Goal: Task Accomplishment & Management: Manage account settings

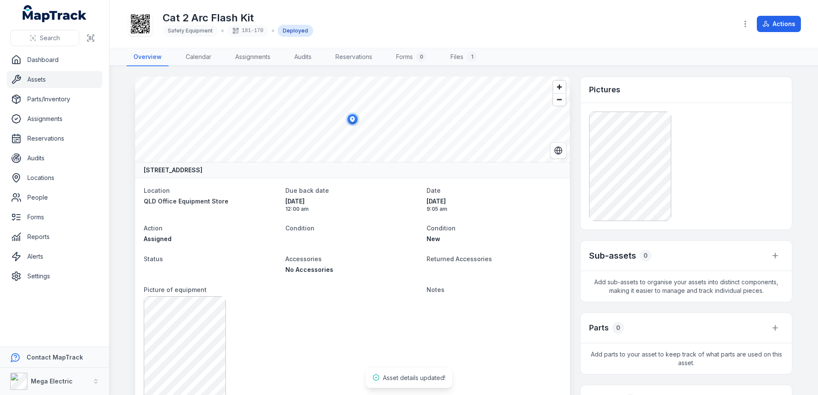
scroll to position [272, 0]
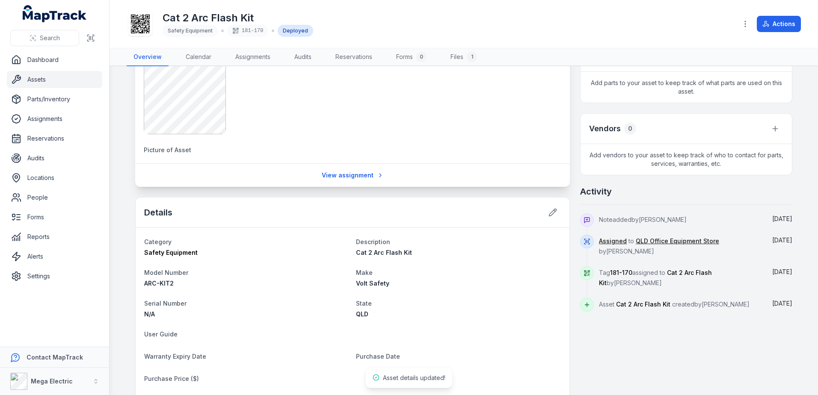
click at [39, 77] on link "Assets" at bounding box center [54, 79] width 95 height 17
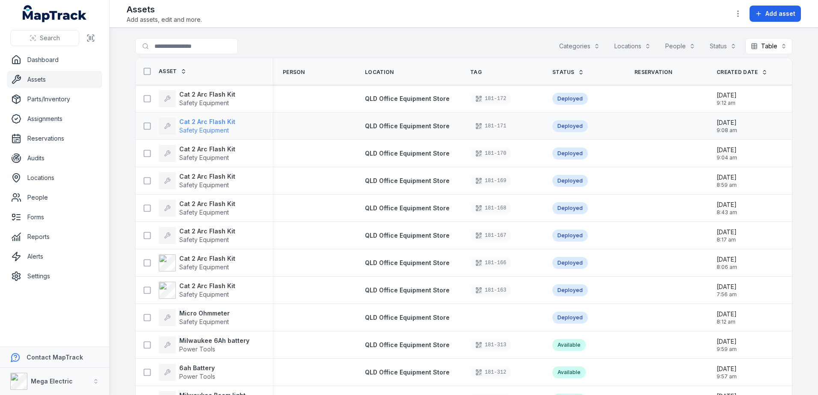
click at [192, 123] on strong "Cat 2 Arc Flash Kit" at bounding box center [207, 122] width 56 height 9
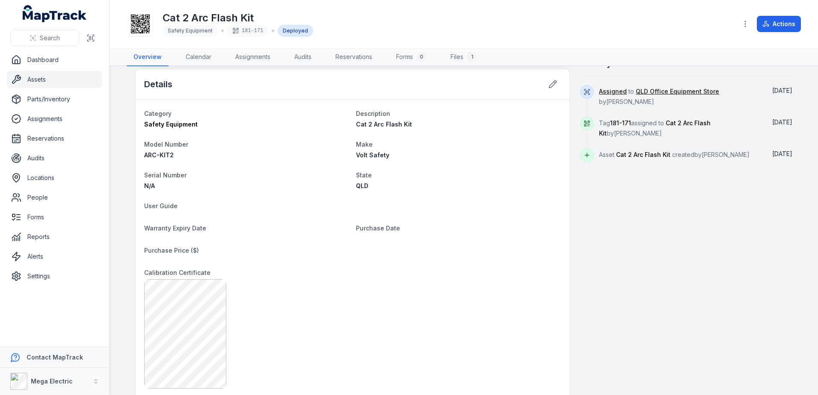
scroll to position [385, 0]
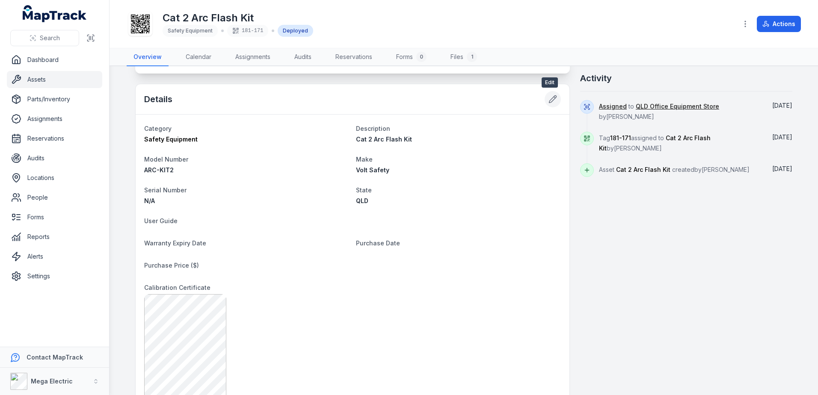
click at [549, 102] on icon at bounding box center [553, 99] width 9 height 9
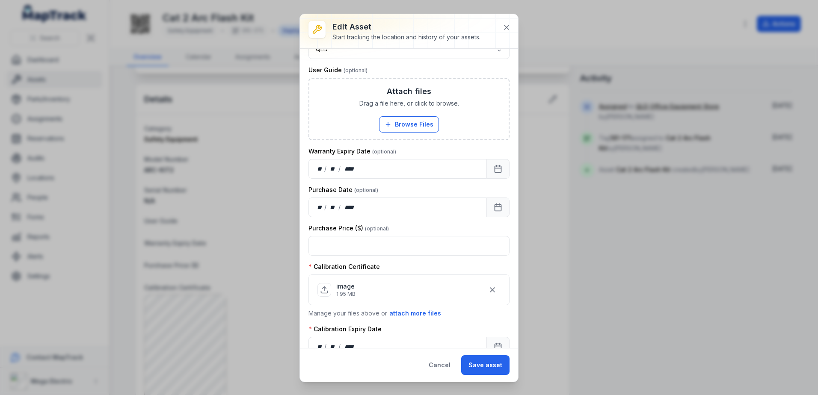
scroll to position [252, 0]
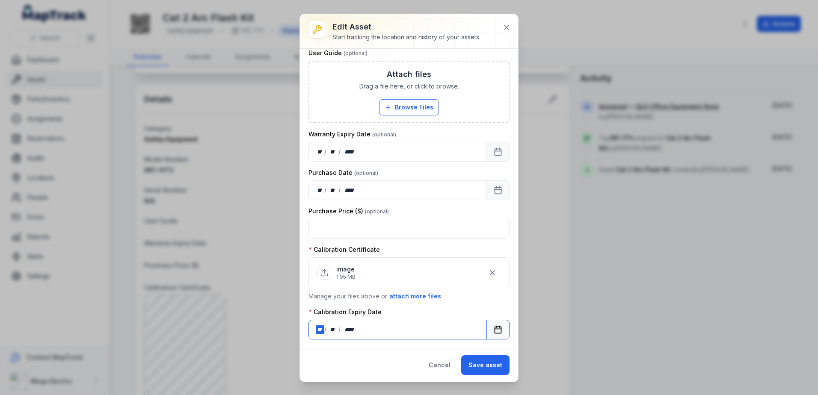
click at [316, 334] on div "**" at bounding box center [320, 330] width 9 height 9
click at [492, 368] on button "Save asset" at bounding box center [485, 366] width 48 height 20
